Goal: Task Accomplishment & Management: Manage account settings

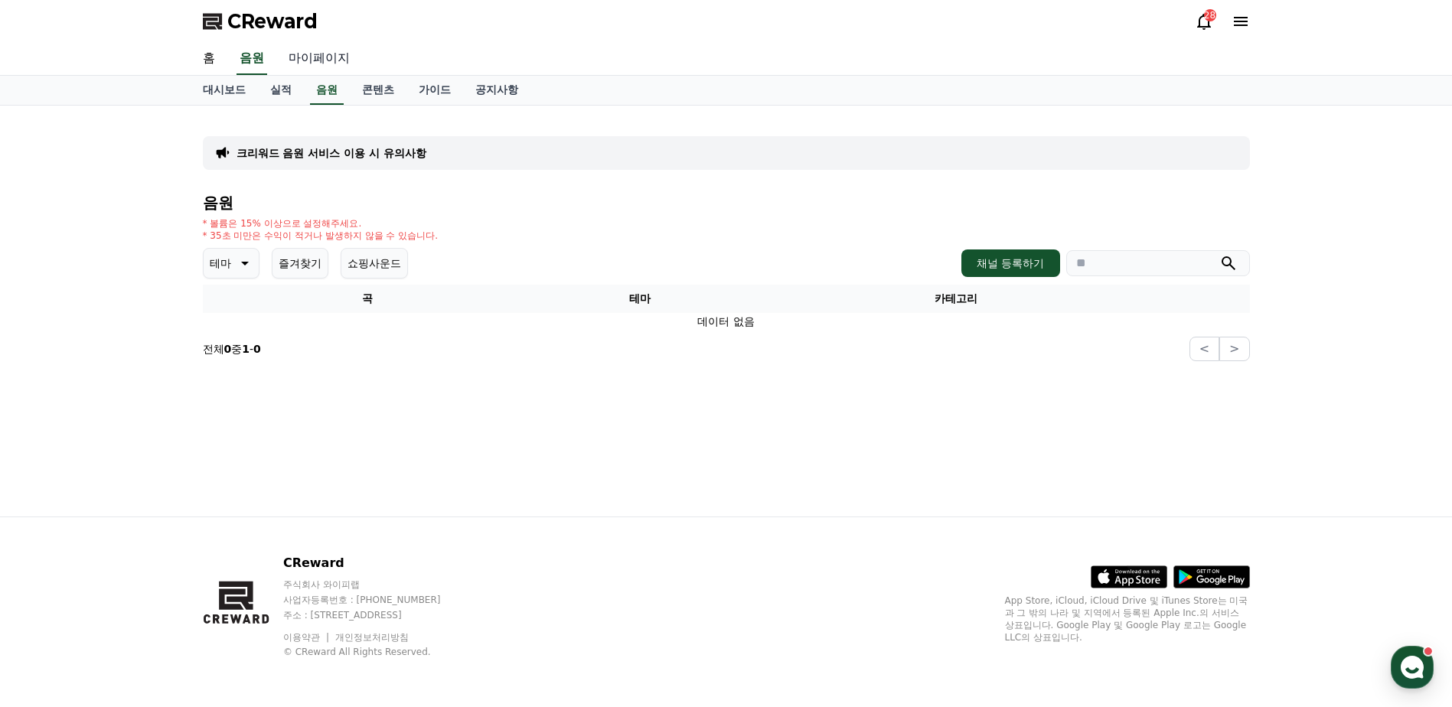
click at [334, 57] on link "마이페이지" at bounding box center [319, 59] width 86 height 32
select select "**********"
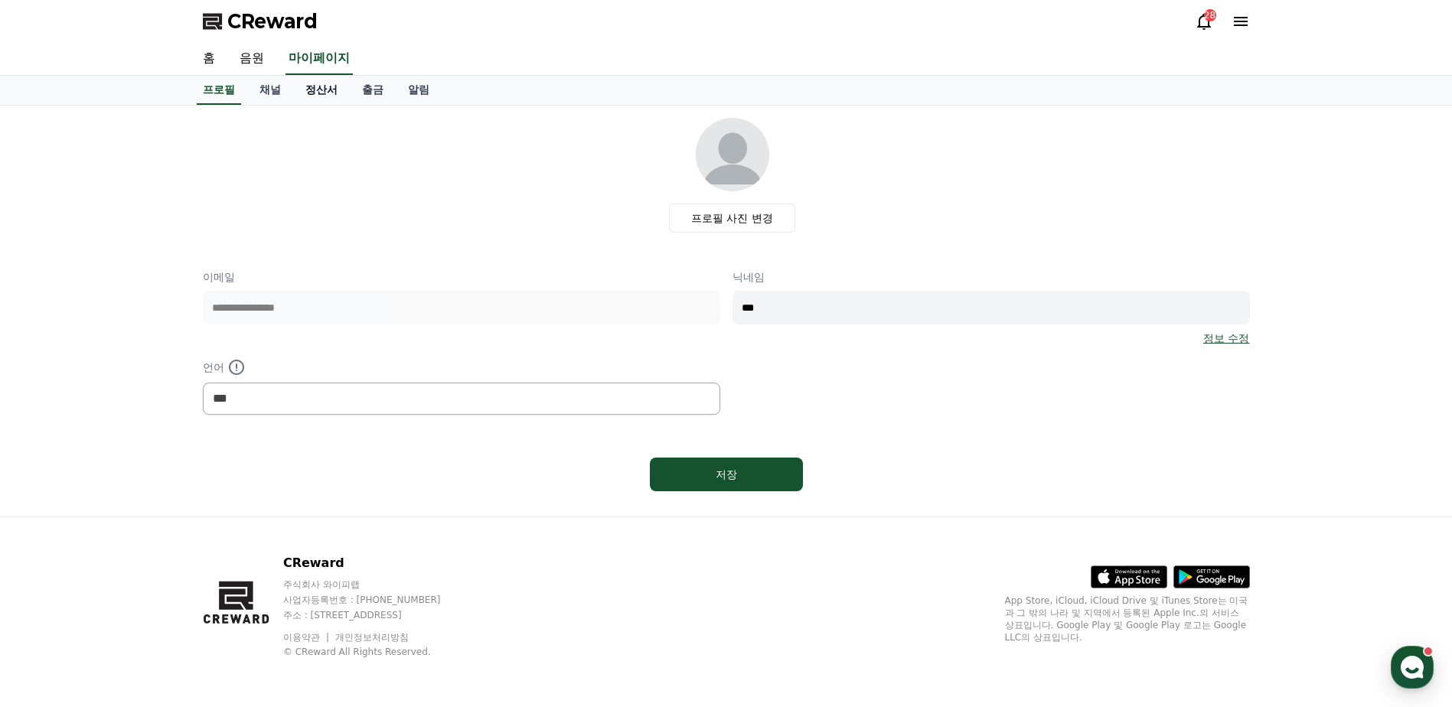
click at [323, 96] on link "정산서" at bounding box center [321, 90] width 57 height 29
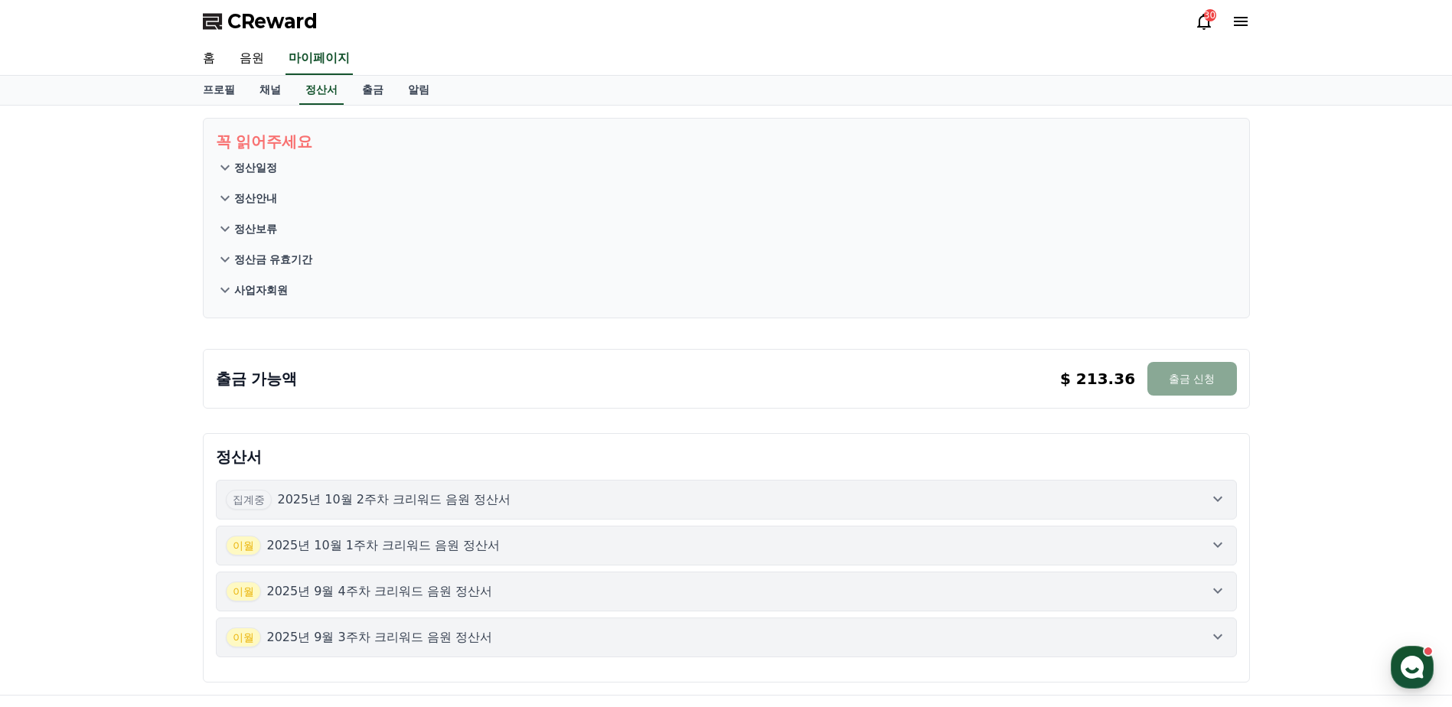
click at [826, 507] on div "집계중 2025년 10월 2주차 크리워드 음원 정산서" at bounding box center [726, 500] width 1001 height 20
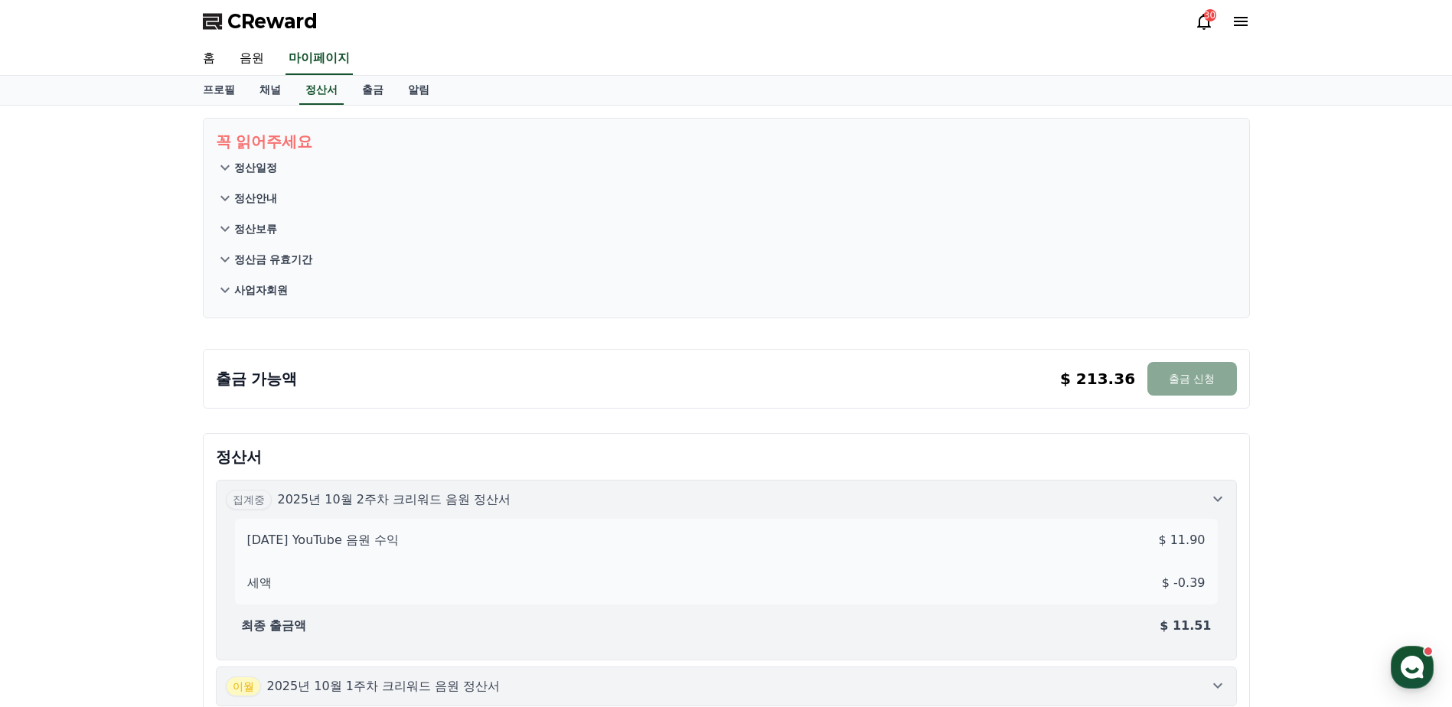
click at [826, 507] on div "집계중 2025년 10월 2주차 크리워드 음원 정산서" at bounding box center [726, 500] width 1001 height 20
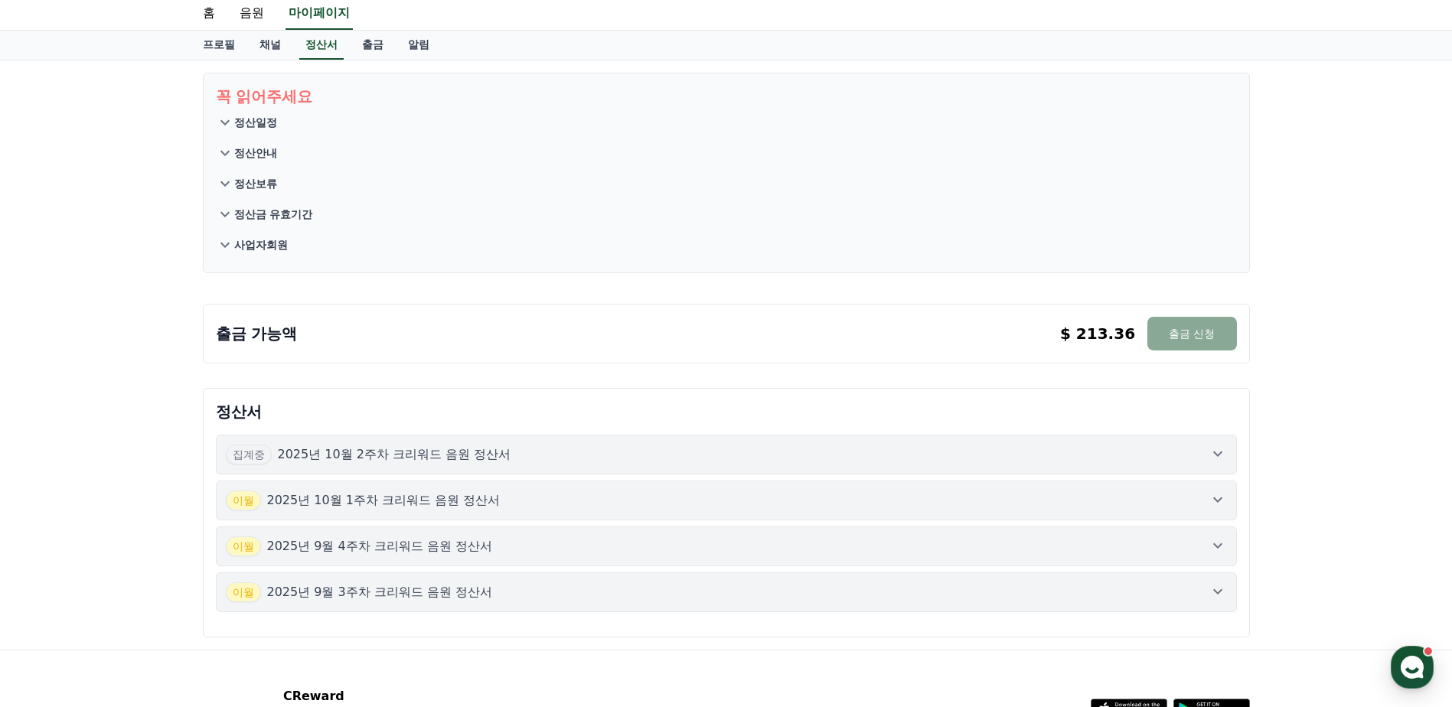
scroll to position [77, 0]
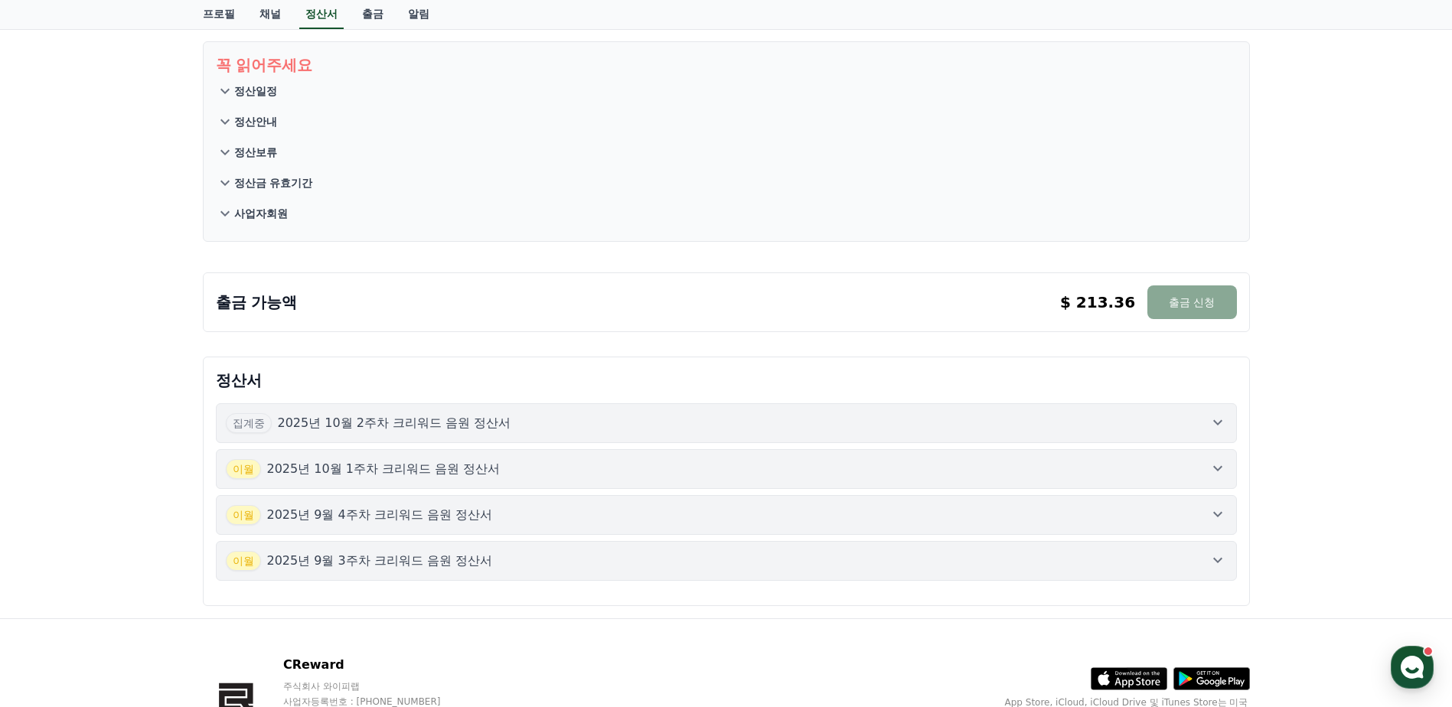
click at [823, 494] on div "집계중 2025년 10월 2주차 크리워드 음원 정산서 [DATE]년 10월 1주차 크리워드 음원 정산서 [DATE]년 9월 4주차 크리워드 음…" at bounding box center [726, 492] width 1021 height 178
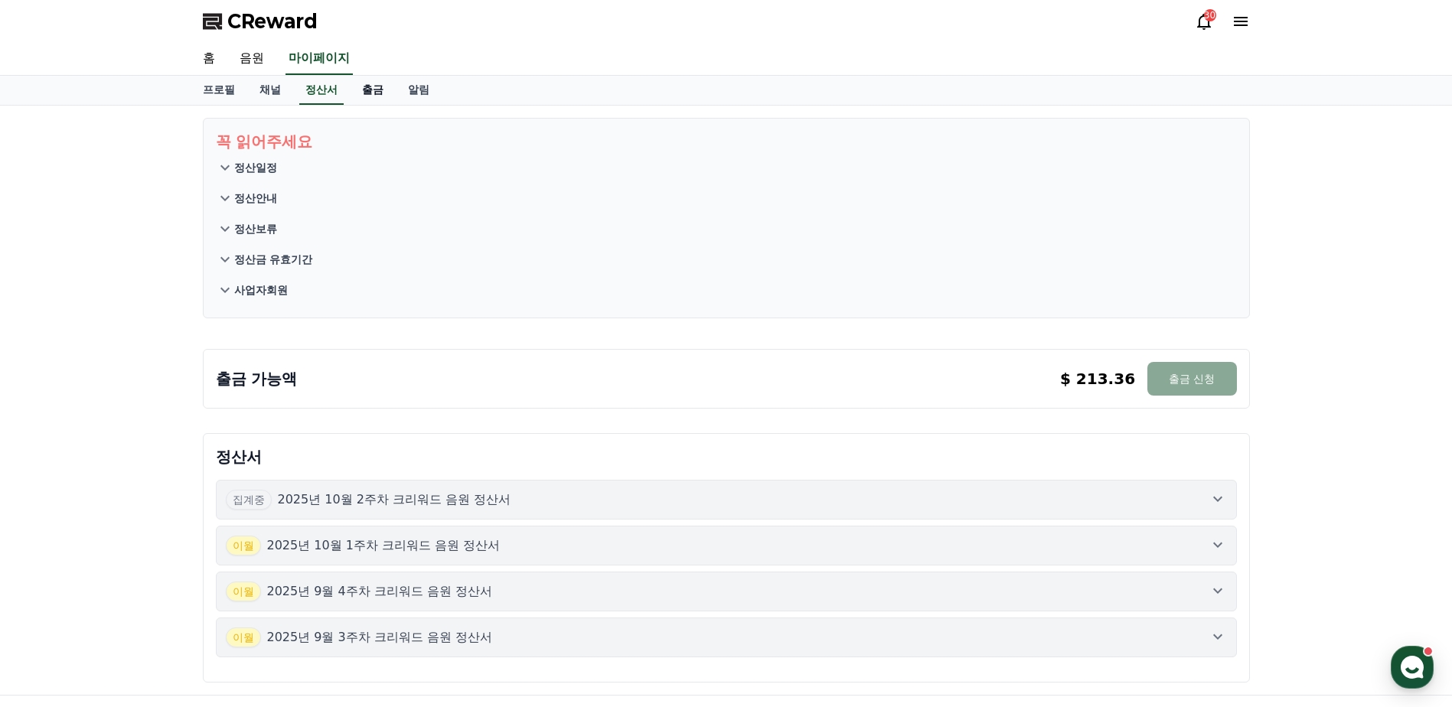
click at [372, 97] on link "출금" at bounding box center [373, 90] width 46 height 29
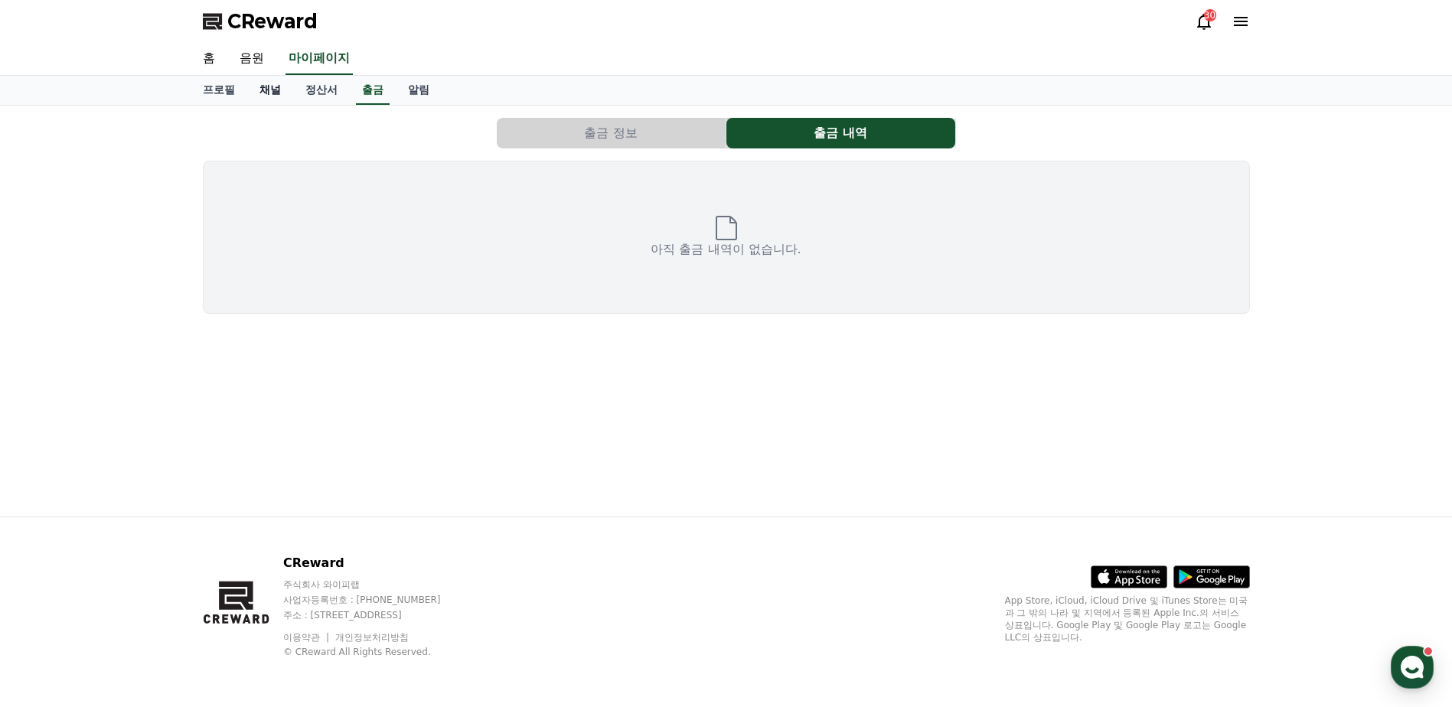
click at [266, 88] on link "채널" at bounding box center [270, 90] width 46 height 29
